Goal: Information Seeking & Learning: Learn about a topic

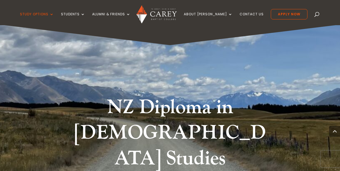
scroll to position [380, 0]
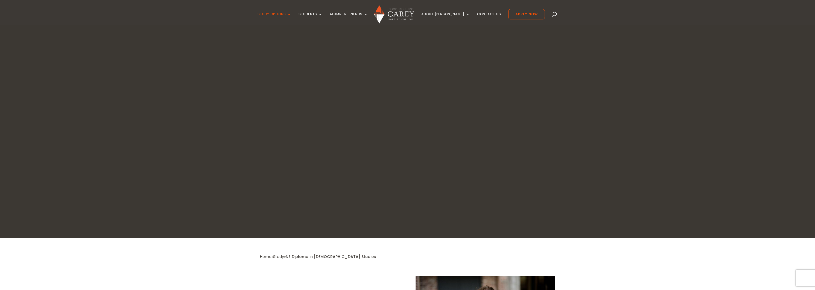
scroll to position [108, 0]
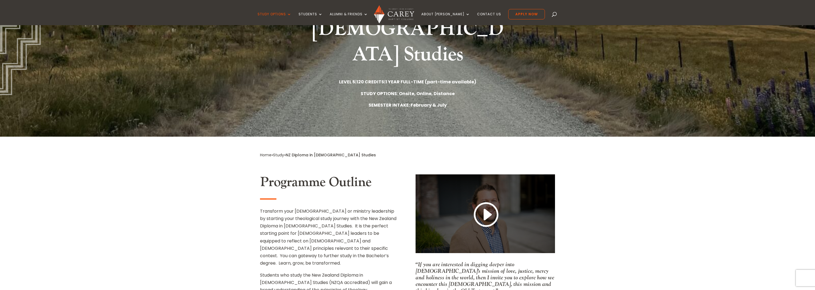
click at [486, 201] on link at bounding box center [485, 215] width 26 height 29
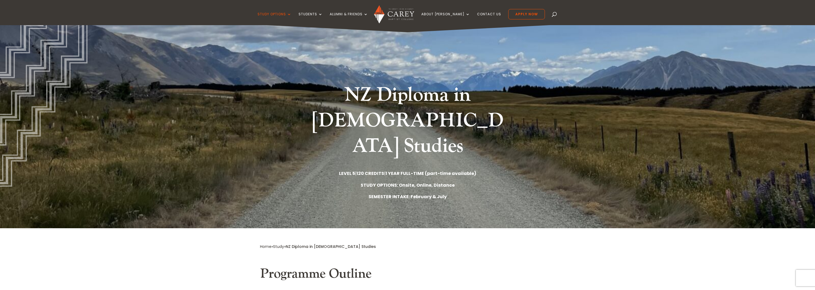
scroll to position [13, 0]
